Goal: Information Seeking & Learning: Learn about a topic

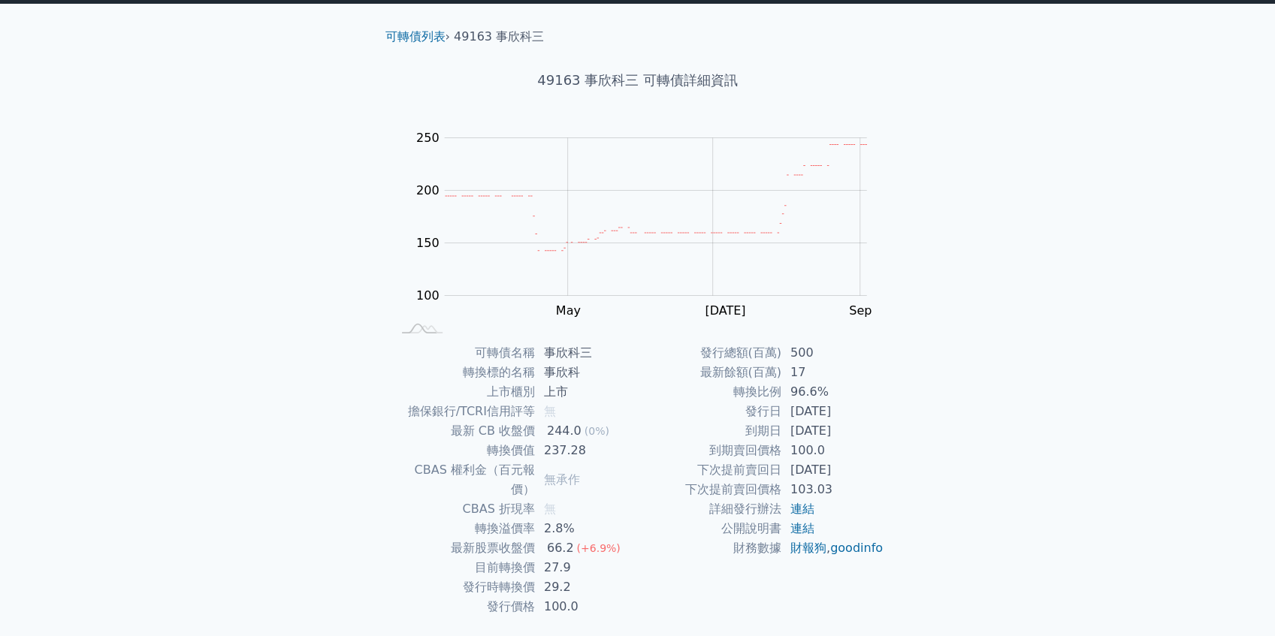
scroll to position [50, 0]
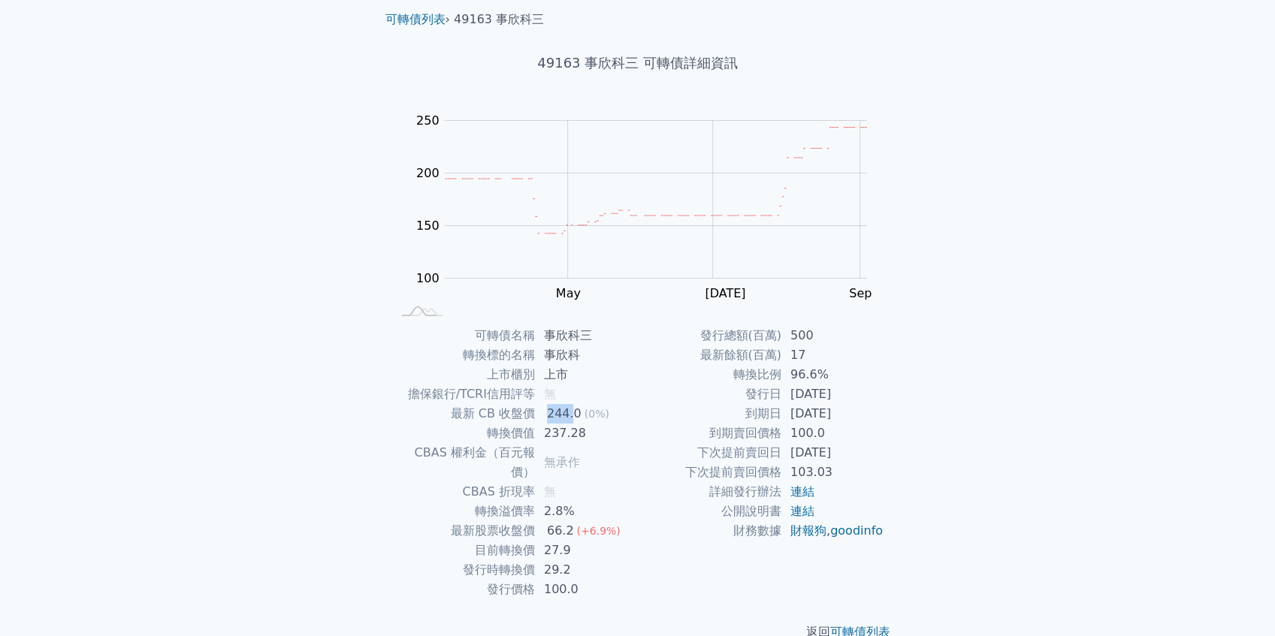
drag, startPoint x: 548, startPoint y: 412, endPoint x: 572, endPoint y: 413, distance: 24.1
click at [572, 413] on div "244.0" at bounding box center [564, 414] width 41 height 20
click at [542, 416] on td "244.0 (0%)" at bounding box center [586, 414] width 103 height 20
drag, startPoint x: 544, startPoint y: 415, endPoint x: 567, endPoint y: 415, distance: 23.3
click at [567, 415] on div "244.0" at bounding box center [564, 414] width 41 height 20
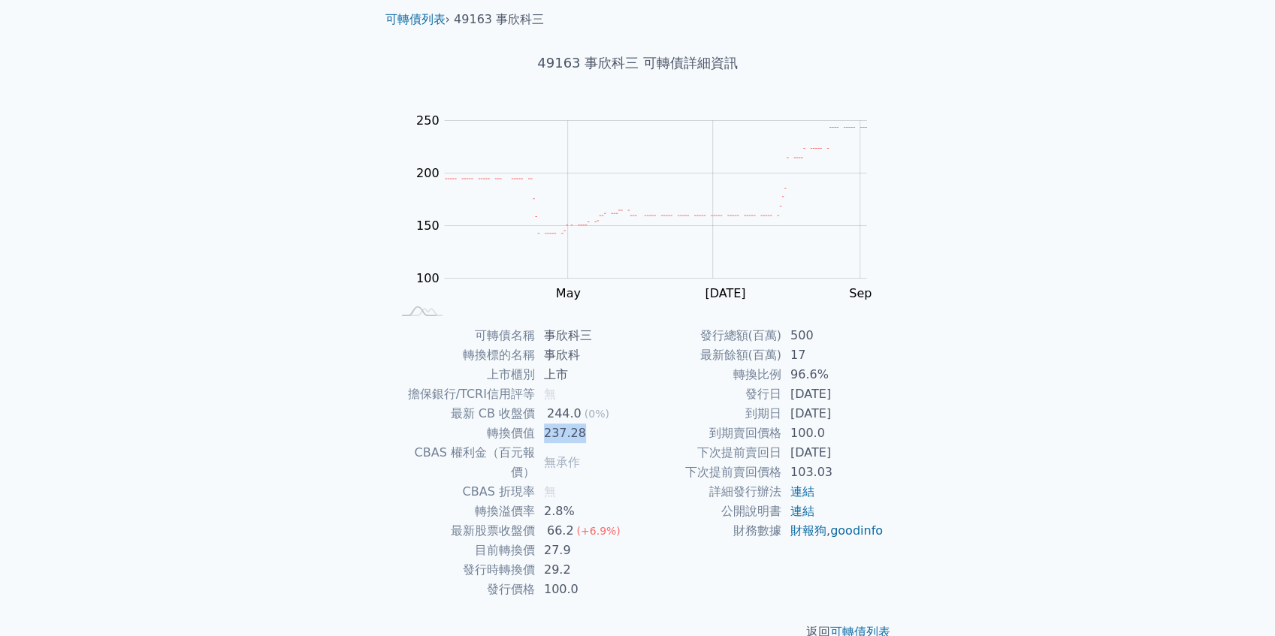
drag, startPoint x: 547, startPoint y: 435, endPoint x: 584, endPoint y: 433, distance: 37.6
click at [584, 433] on td "237.28" at bounding box center [586, 434] width 103 height 20
drag, startPoint x: 541, startPoint y: 478, endPoint x: 562, endPoint y: 476, distance: 21.1
click at [562, 482] on td "無" at bounding box center [586, 492] width 103 height 20
drag, startPoint x: 542, startPoint y: 488, endPoint x: 565, endPoint y: 488, distance: 22.5
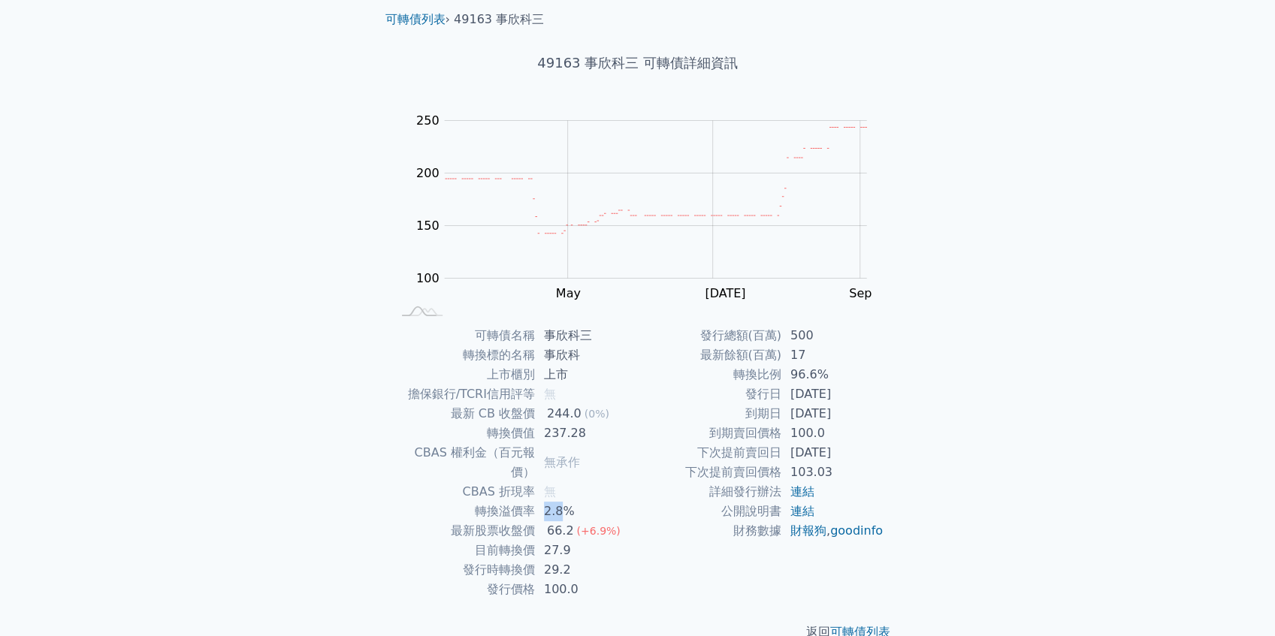
click at [565, 502] on td "2.8%" at bounding box center [586, 512] width 103 height 20
drag, startPoint x: 548, startPoint y: 514, endPoint x: 569, endPoint y: 511, distance: 22.0
click at [569, 521] on div "66.2" at bounding box center [560, 531] width 33 height 20
click at [550, 541] on td "27.9" at bounding box center [586, 551] width 103 height 20
drag, startPoint x: 548, startPoint y: 511, endPoint x: 568, endPoint y: 509, distance: 20.4
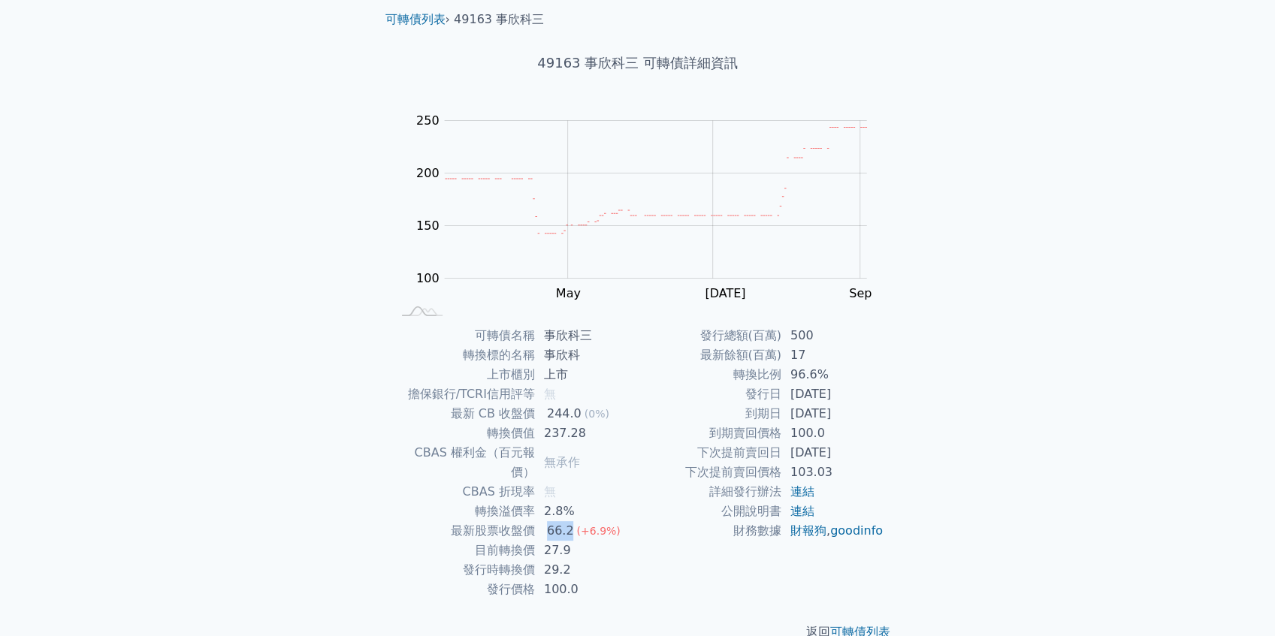
click at [568, 521] on div "66.2" at bounding box center [560, 531] width 33 height 20
drag, startPoint x: 544, startPoint y: 530, endPoint x: 568, endPoint y: 528, distance: 24.1
click at [568, 541] on td "27.9" at bounding box center [586, 551] width 103 height 20
click at [572, 541] on td "27.9" at bounding box center [586, 551] width 103 height 20
drag, startPoint x: 541, startPoint y: 548, endPoint x: 568, endPoint y: 548, distance: 27.0
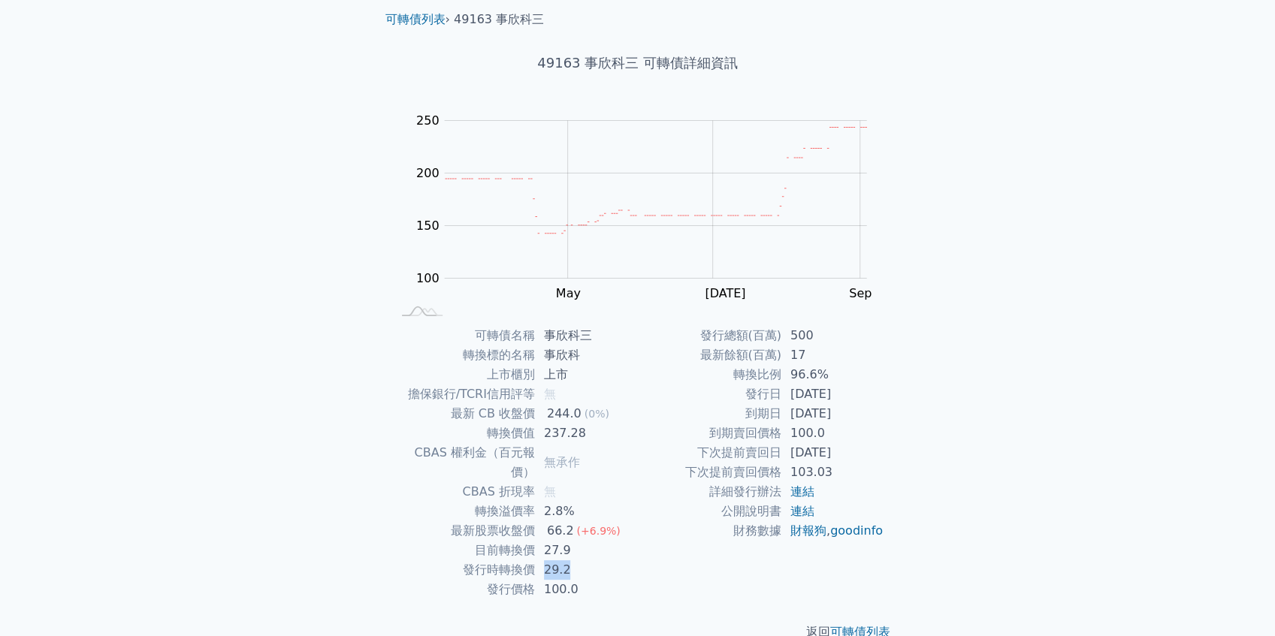
click at [568, 560] on td "29.2" at bounding box center [586, 570] width 103 height 20
click at [590, 560] on td "29.2" at bounding box center [586, 570] width 103 height 20
drag, startPoint x: 545, startPoint y: 569, endPoint x: 618, endPoint y: 560, distance: 72.7
click at [576, 580] on td "100.0" at bounding box center [586, 590] width 103 height 20
drag, startPoint x: 795, startPoint y: 337, endPoint x: 813, endPoint y: 337, distance: 18.0
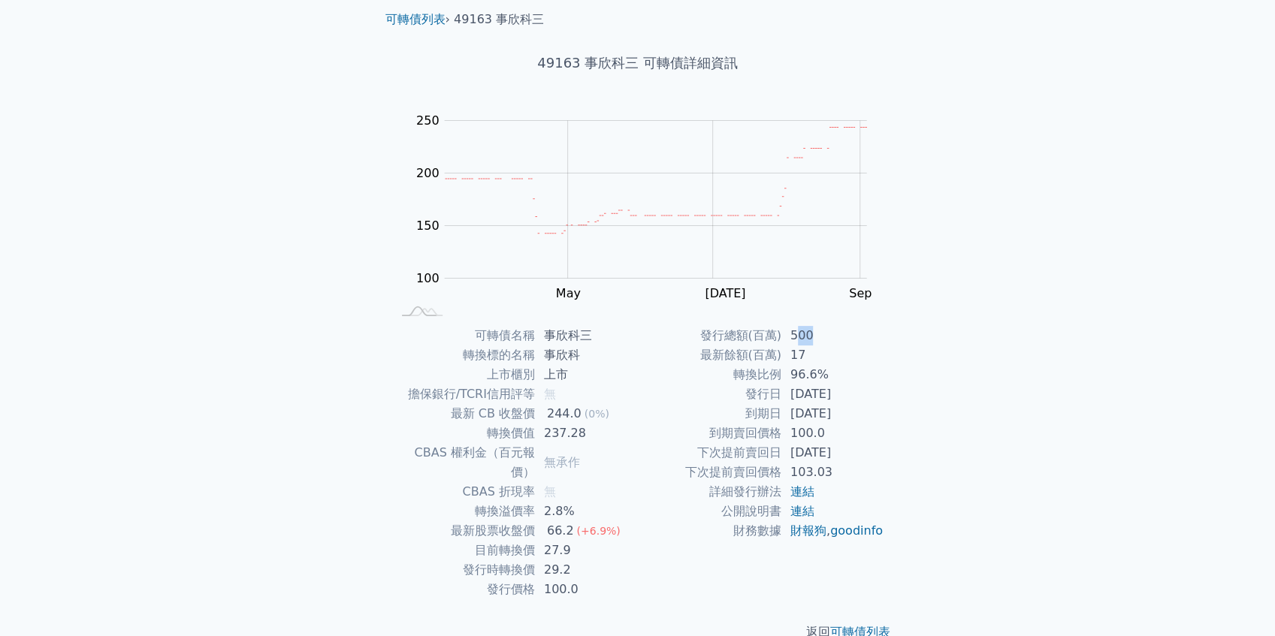
click at [813, 337] on td "500" at bounding box center [832, 336] width 103 height 20
click at [800, 355] on td "17" at bounding box center [832, 356] width 103 height 20
drag, startPoint x: 790, startPoint y: 356, endPoint x: 802, endPoint y: 356, distance: 12.0
click at [802, 356] on td "17" at bounding box center [832, 356] width 103 height 20
drag, startPoint x: 799, startPoint y: 392, endPoint x: 847, endPoint y: 403, distance: 49.2
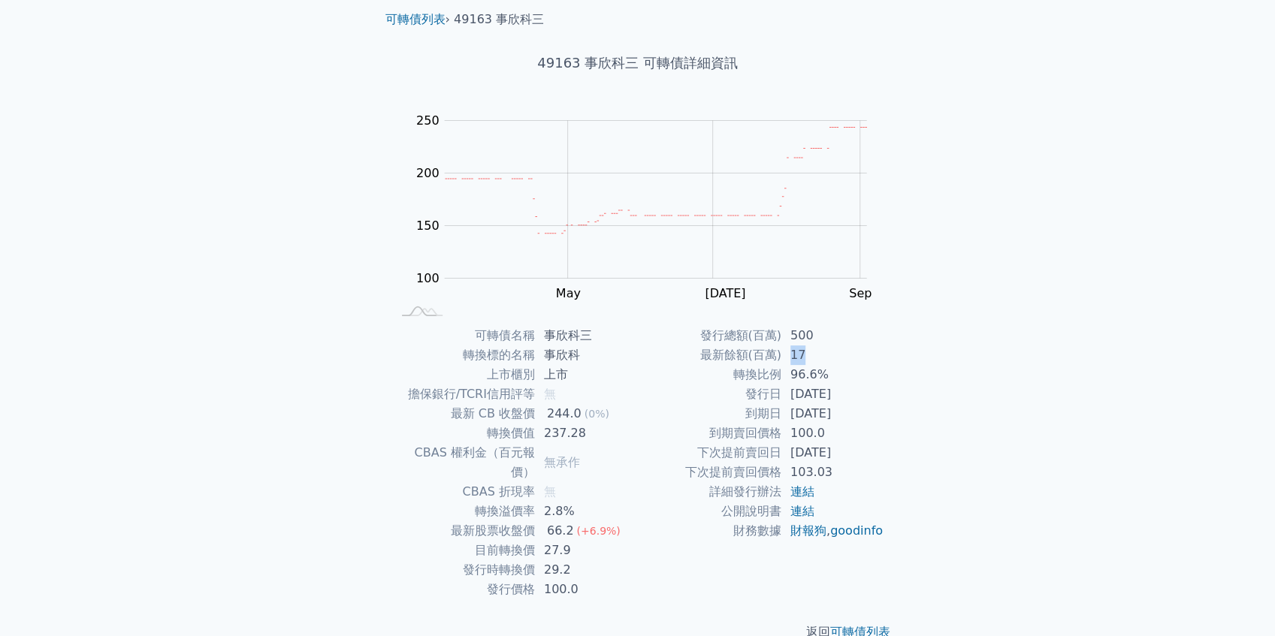
click at [847, 403] on td "[DATE]" at bounding box center [832, 395] width 103 height 20
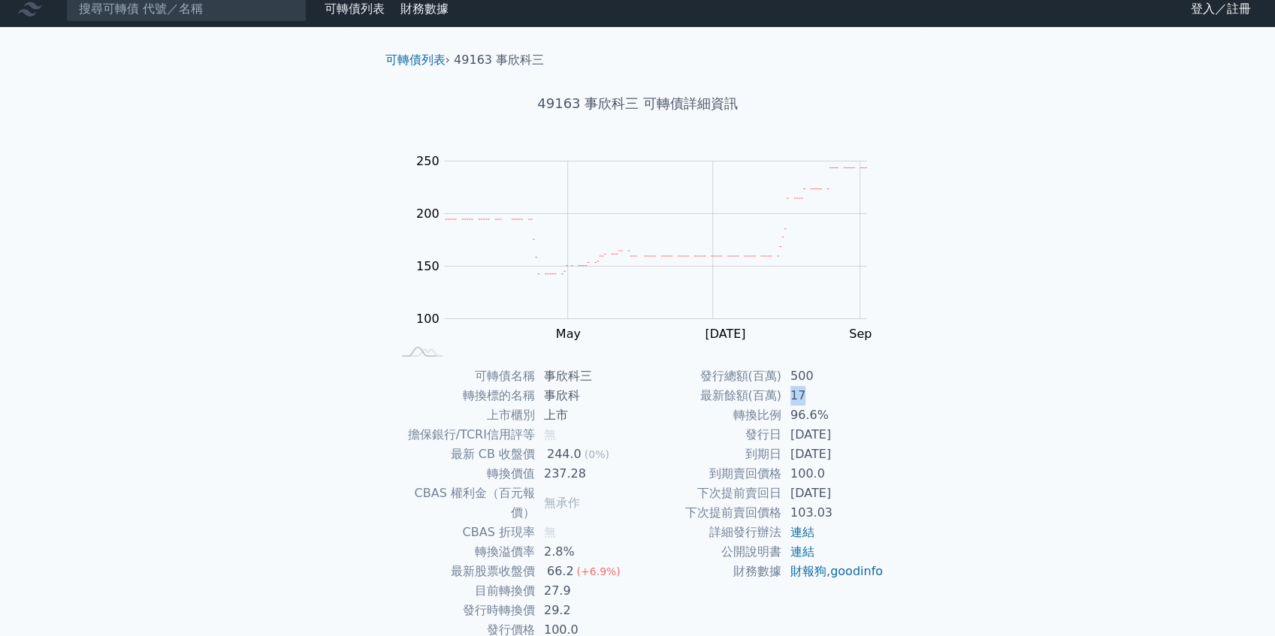
scroll to position [0, 0]
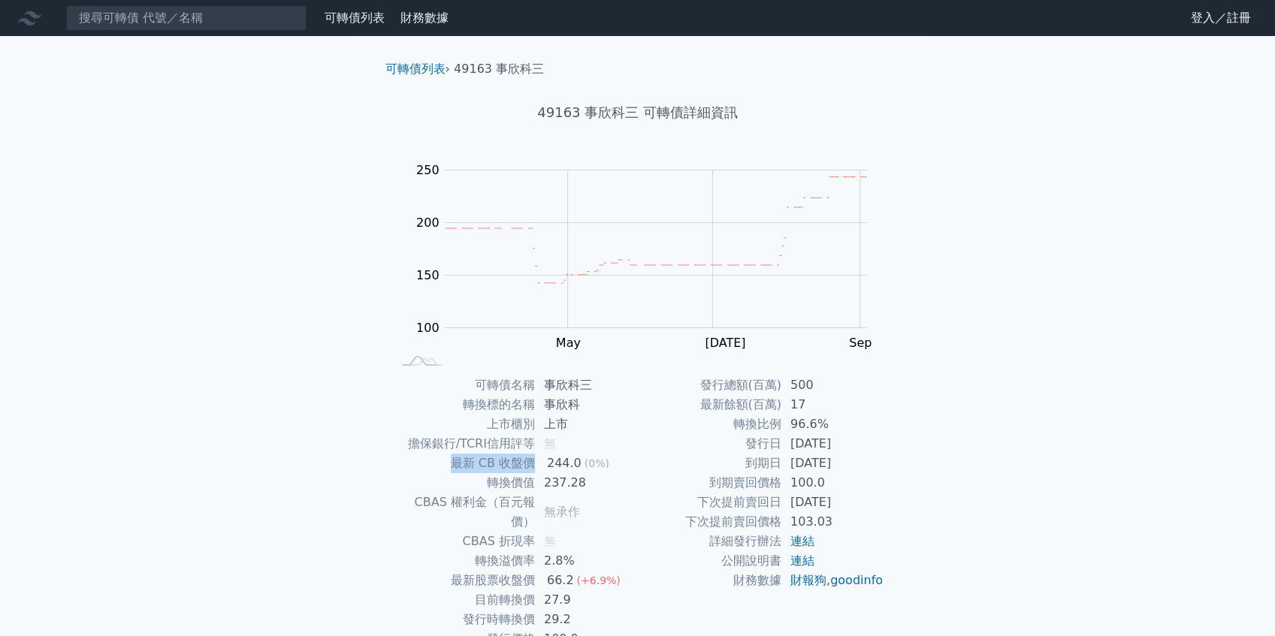
drag, startPoint x: 453, startPoint y: 464, endPoint x: 535, endPoint y: 464, distance: 81.9
click at [535, 464] on tr "最新 CB 收盤價 244.0 (0%)" at bounding box center [514, 464] width 246 height 20
drag, startPoint x: 488, startPoint y: 485, endPoint x: 533, endPoint y: 482, distance: 45.2
click at [533, 482] on td "轉換價值" at bounding box center [462, 483] width 143 height 20
drag, startPoint x: 795, startPoint y: 406, endPoint x: 811, endPoint y: 404, distance: 15.8
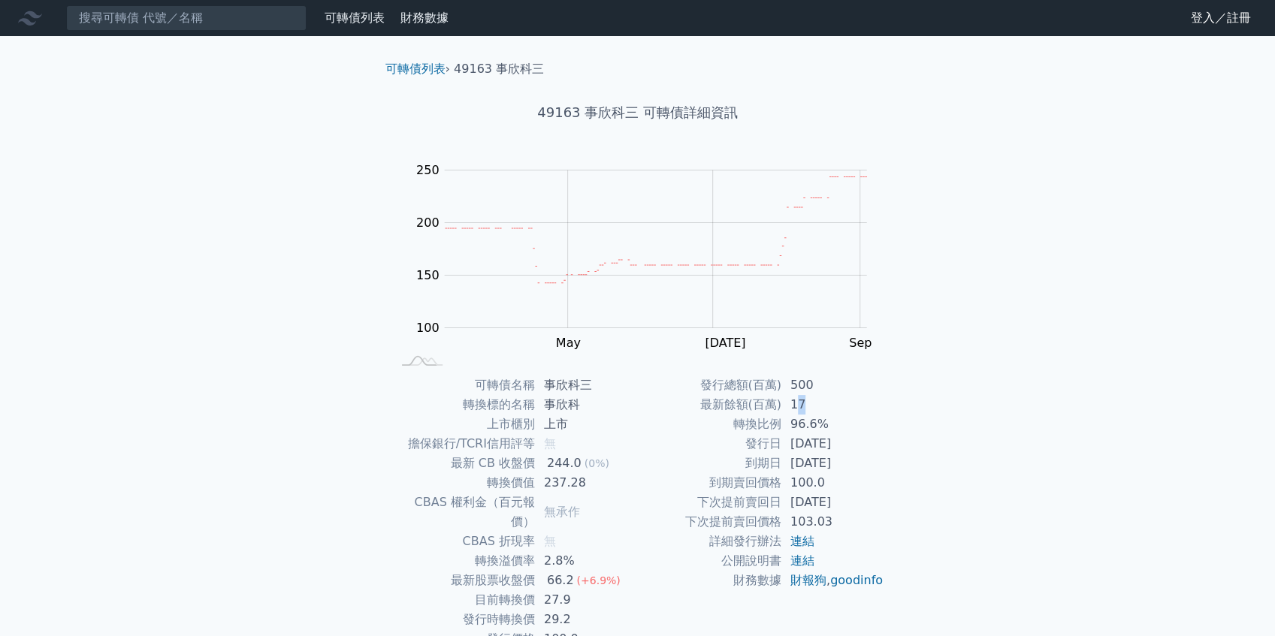
click at [811, 404] on td "17" at bounding box center [832, 405] width 103 height 20
click at [803, 389] on td "500" at bounding box center [832, 386] width 103 height 20
click at [802, 386] on td "500" at bounding box center [832, 386] width 103 height 20
click at [793, 386] on td "500" at bounding box center [832, 386] width 103 height 20
drag, startPoint x: 789, startPoint y: 388, endPoint x: 810, endPoint y: 385, distance: 21.2
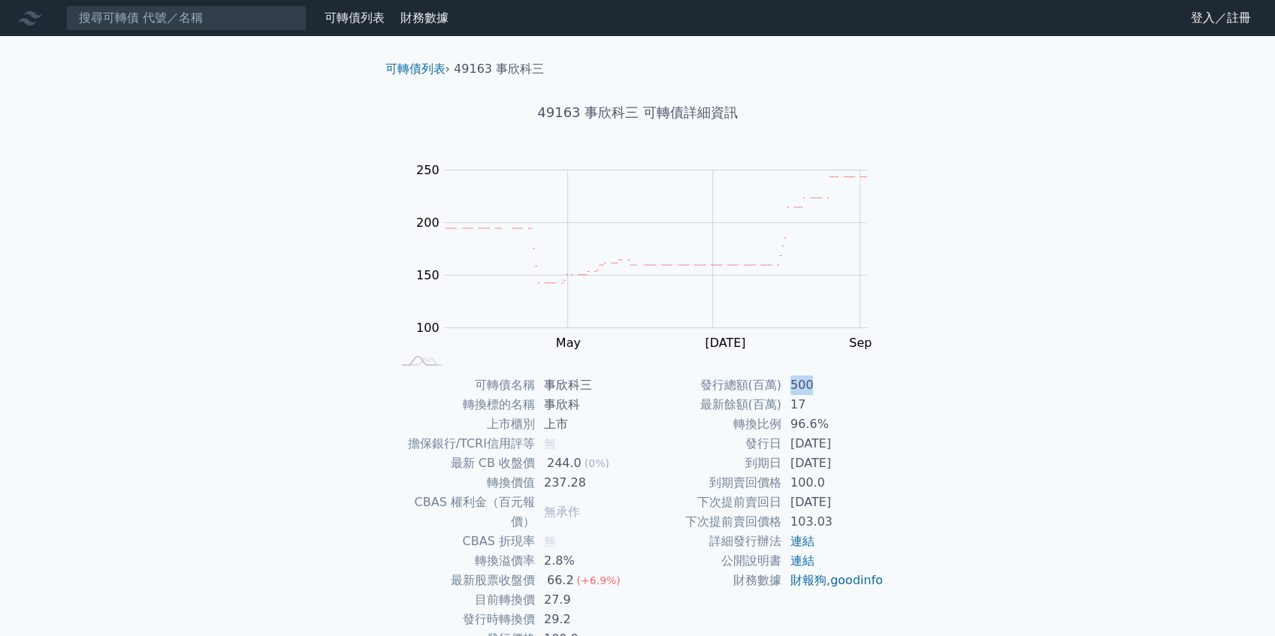
click at [810, 385] on td "500" at bounding box center [832, 386] width 103 height 20
click at [805, 397] on td "17" at bounding box center [832, 405] width 103 height 20
drag, startPoint x: 793, startPoint y: 406, endPoint x: 803, endPoint y: 406, distance: 10.5
click at [803, 406] on td "17" at bounding box center [832, 405] width 103 height 20
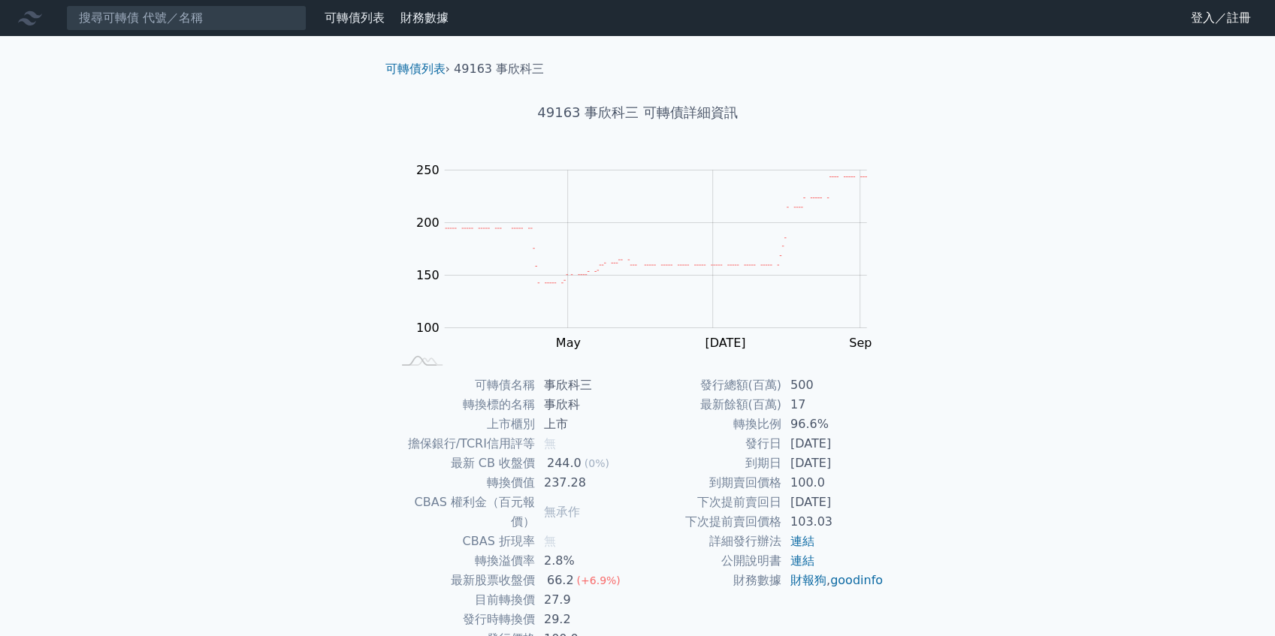
click at [795, 408] on td "17" at bounding box center [832, 405] width 103 height 20
click at [794, 408] on td "17" at bounding box center [832, 405] width 103 height 20
drag, startPoint x: 790, startPoint y: 403, endPoint x: 805, endPoint y: 403, distance: 14.3
click at [805, 403] on td "17" at bounding box center [832, 405] width 103 height 20
click at [825, 407] on td "17" at bounding box center [832, 405] width 103 height 20
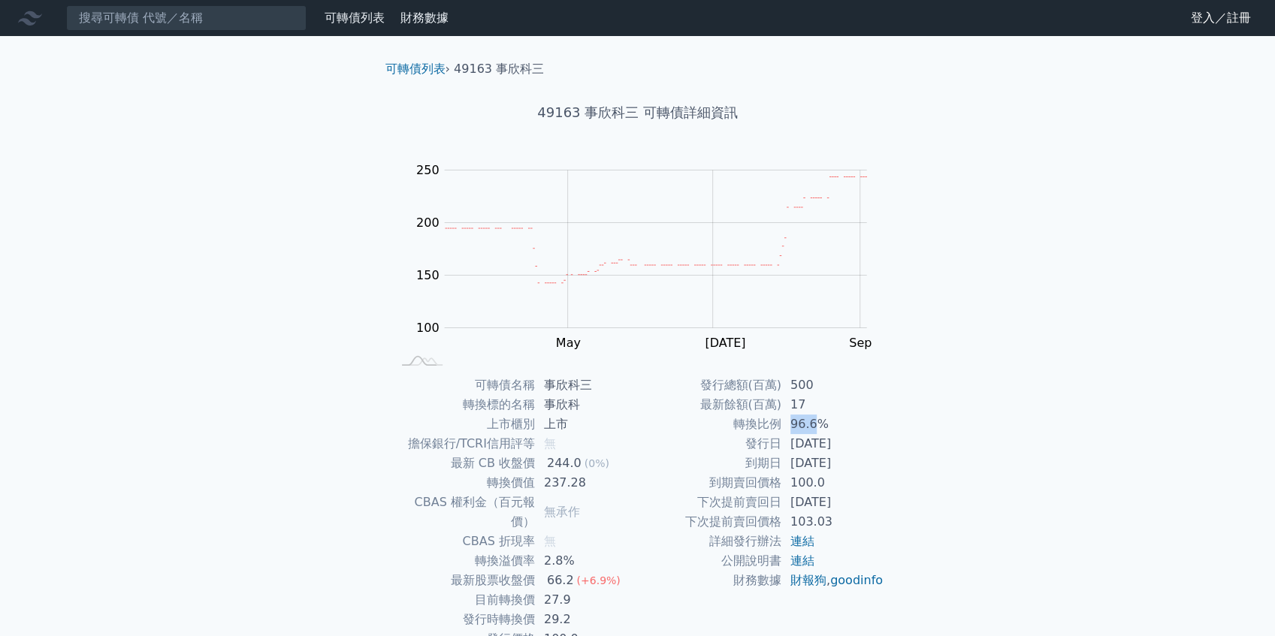
drag, startPoint x: 792, startPoint y: 426, endPoint x: 812, endPoint y: 424, distance: 20.3
click at [812, 424] on td "96.6%" at bounding box center [832, 425] width 103 height 20
